Goal: Information Seeking & Learning: Learn about a topic

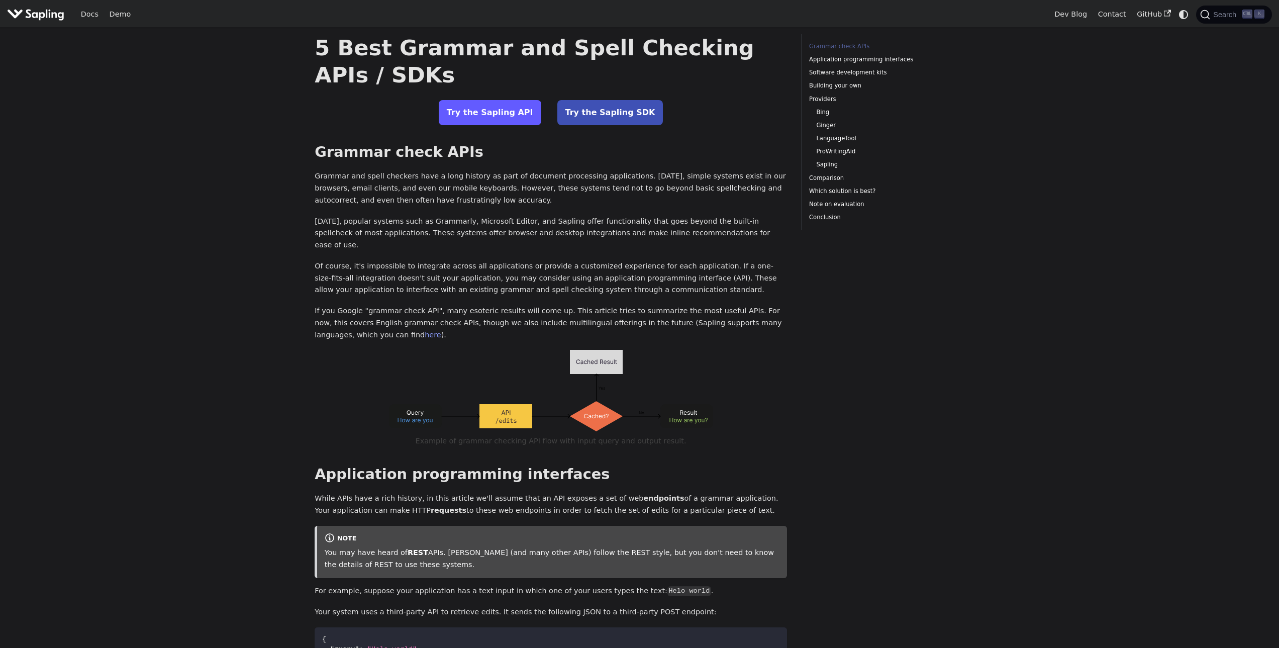
click at [499, 112] on link "Try the Sapling API" at bounding box center [490, 112] width 103 height 25
click at [42, 10] on img "Main" at bounding box center [35, 14] width 57 height 15
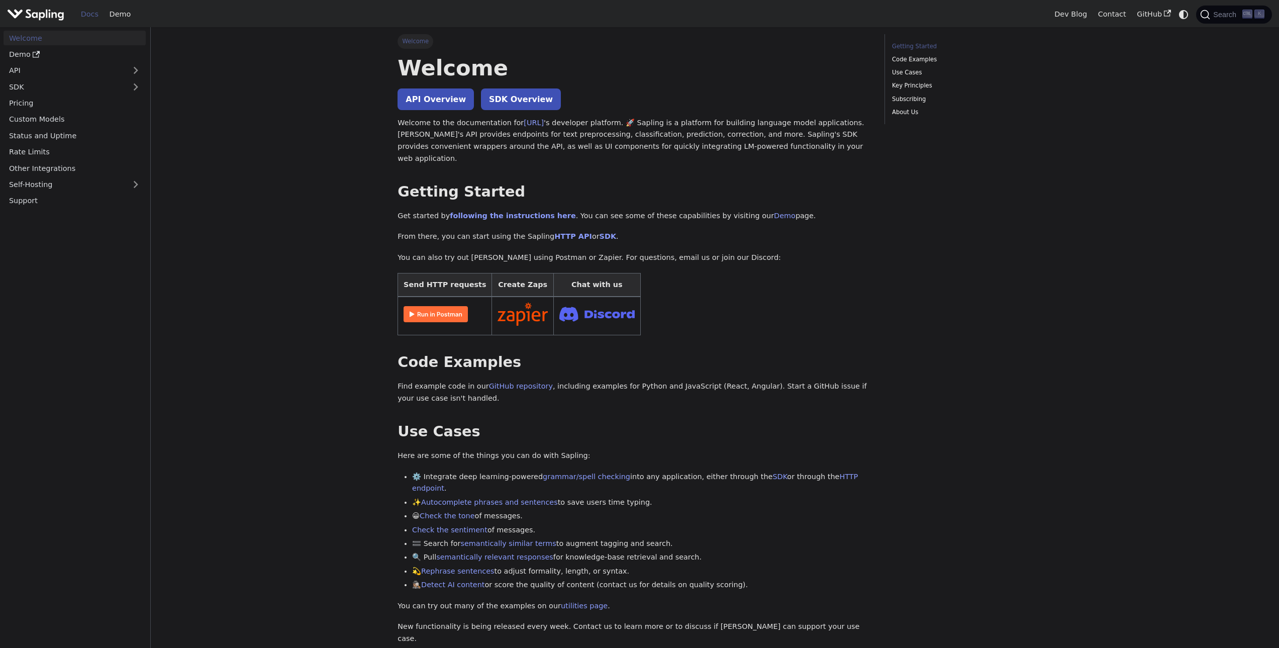
click at [267, 251] on main "Welcome On this page Welcome API Overview SDK Overview Welcome to the documenta…" at bounding box center [715, 576] width 1128 height 1098
click at [275, 182] on main "Welcome On this page Welcome API Overview SDK Overview Welcome to the documenta…" at bounding box center [715, 576] width 1128 height 1098
click at [47, 10] on img "Main" at bounding box center [35, 14] width 57 height 15
click at [22, 55] on link "Demo" at bounding box center [75, 54] width 142 height 15
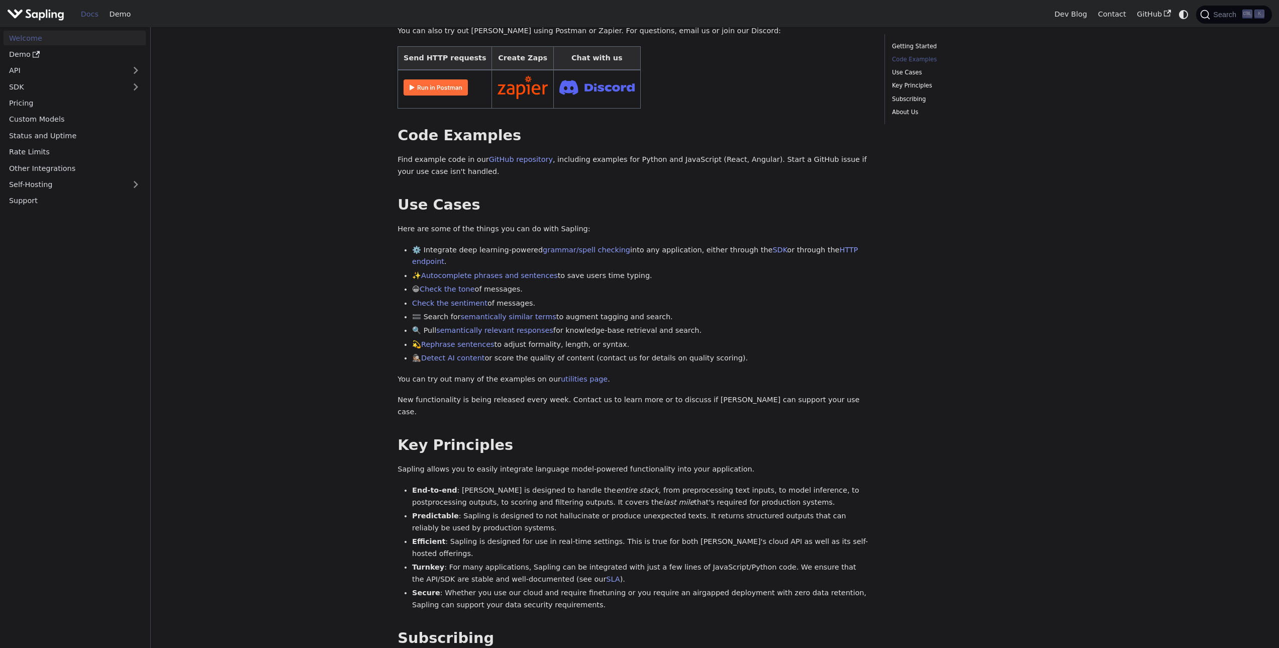
scroll to position [251, 0]
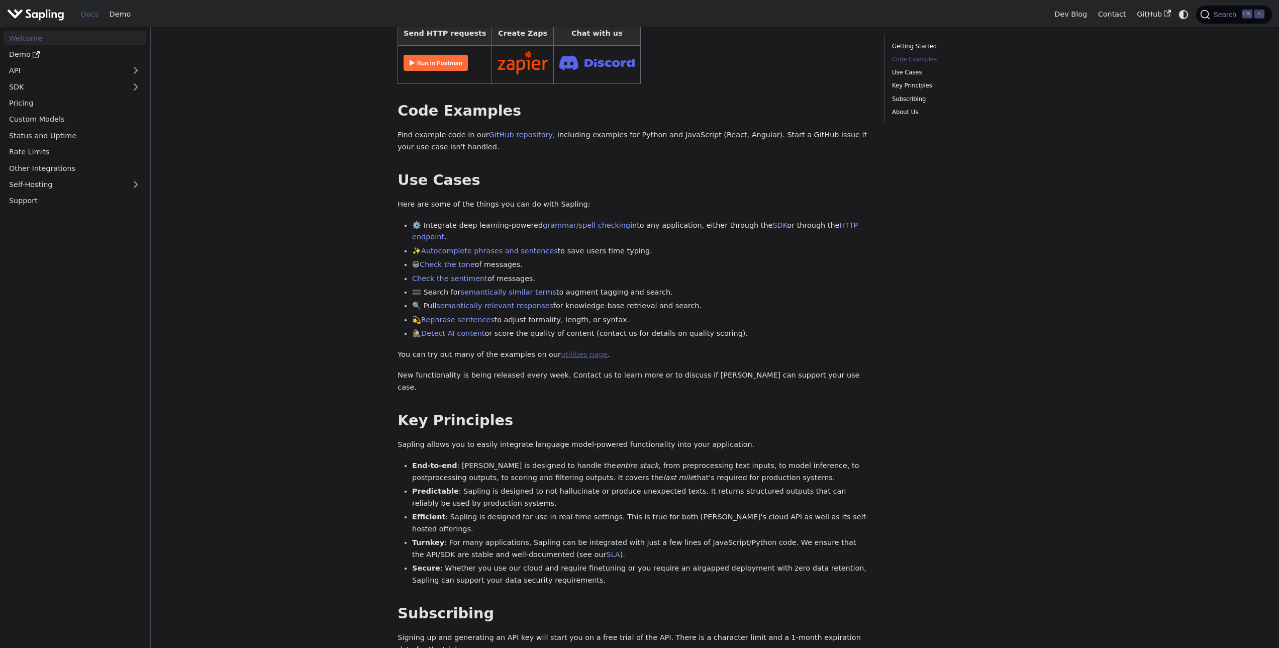
click at [563, 350] on link "utilities page" at bounding box center [584, 354] width 47 height 8
